Goal: Use online tool/utility: Utilize a website feature to perform a specific function

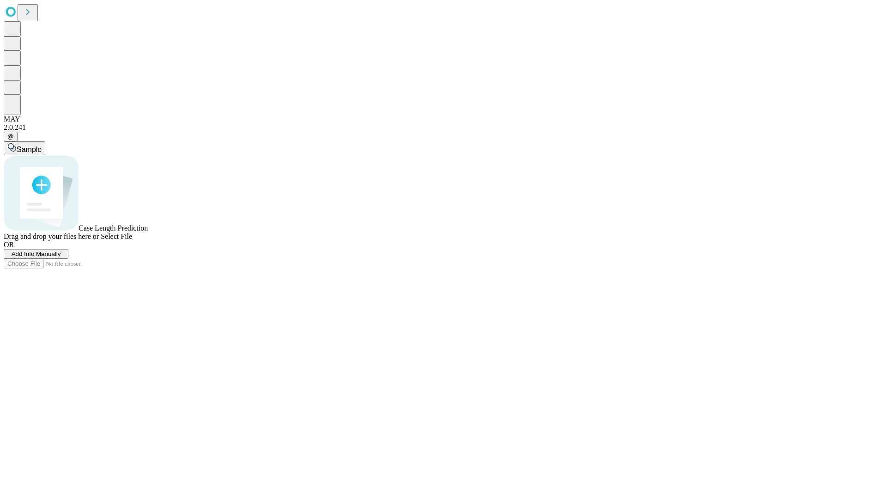
click at [132, 240] on span "Select File" at bounding box center [116, 236] width 31 height 8
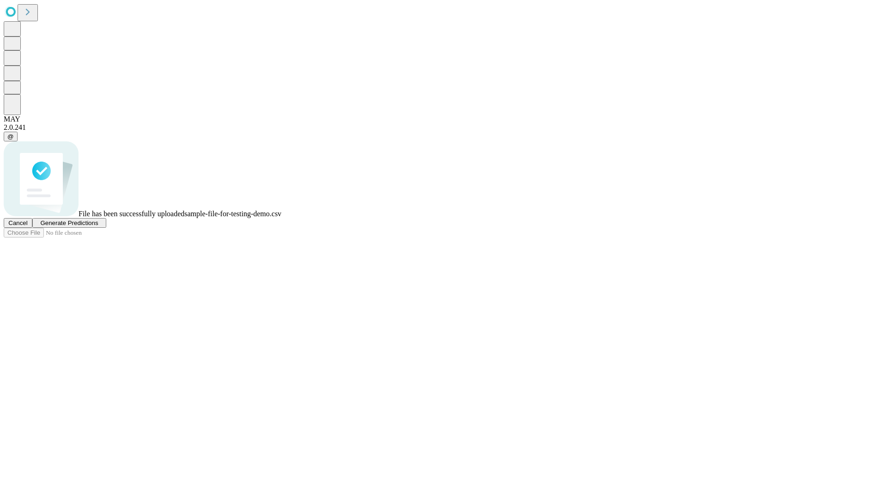
click at [98, 226] on span "Generate Predictions" at bounding box center [69, 222] width 58 height 7
